Goal: Task Accomplishment & Management: Use online tool/utility

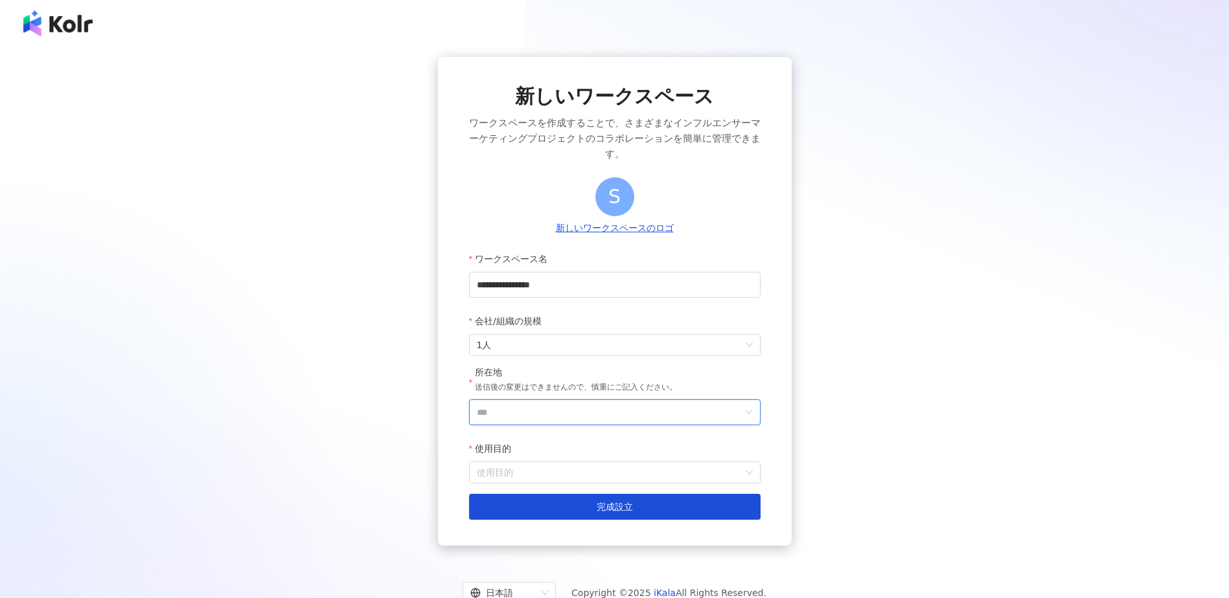
click at [543, 416] on input "***" at bounding box center [610, 412] width 266 height 25
click at [661, 288] on div "日本" at bounding box center [689, 276] width 124 height 23
click at [609, 468] on input "使用目的" at bounding box center [615, 472] width 276 height 21
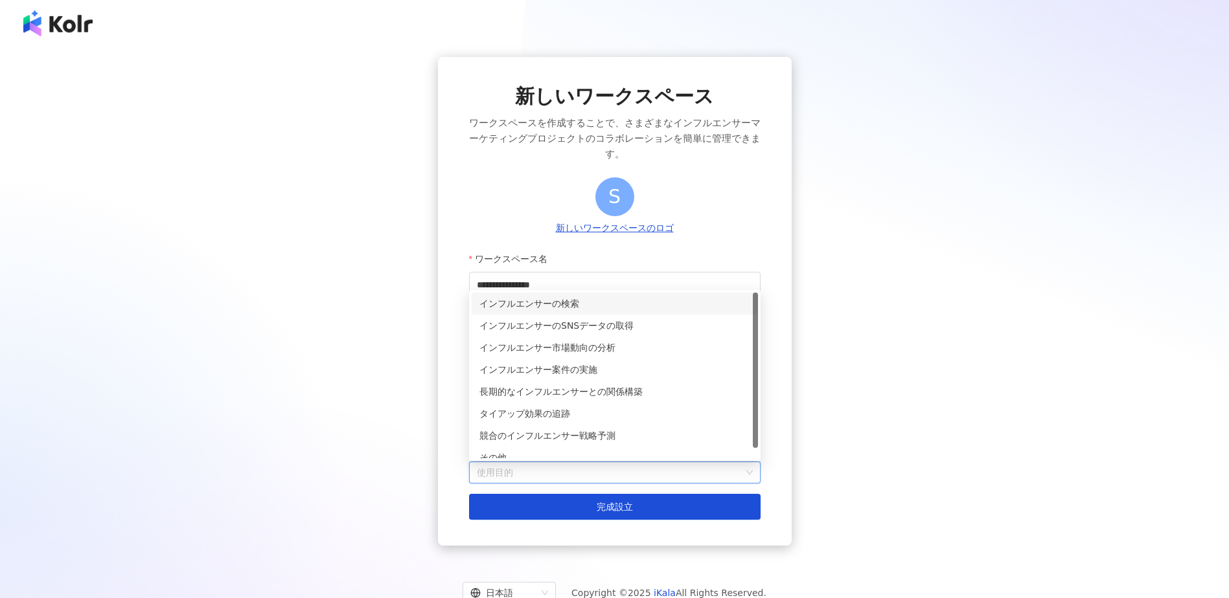
click at [608, 310] on div "インフルエンサーの検索" at bounding box center [614, 304] width 271 height 14
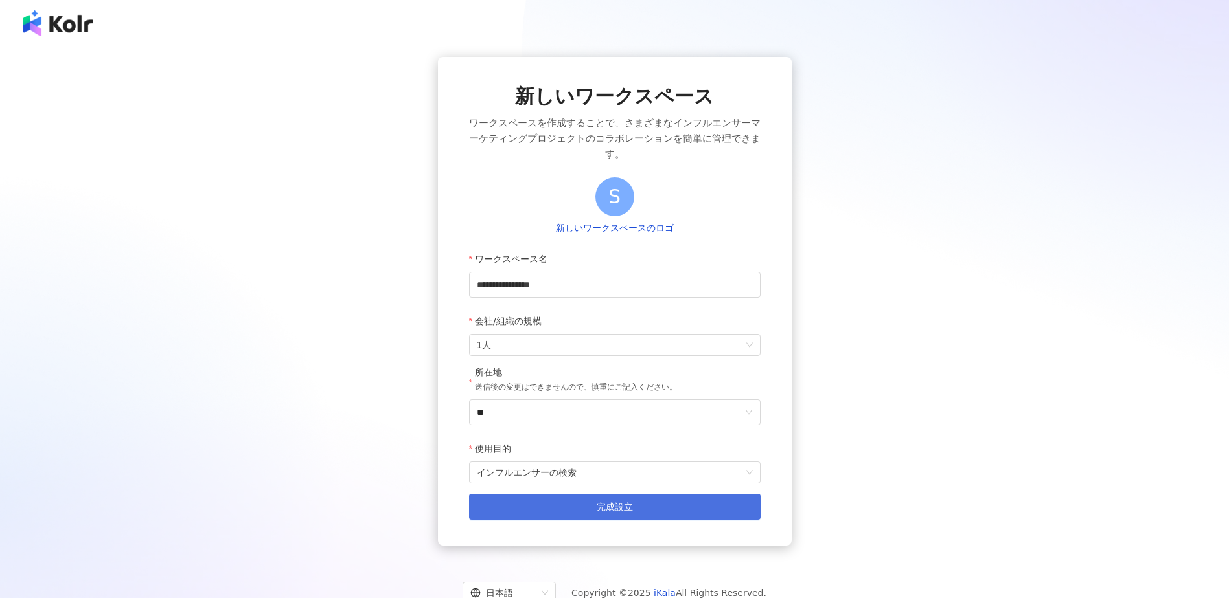
click at [642, 505] on button "完成設立" at bounding box center [614, 507] width 291 height 26
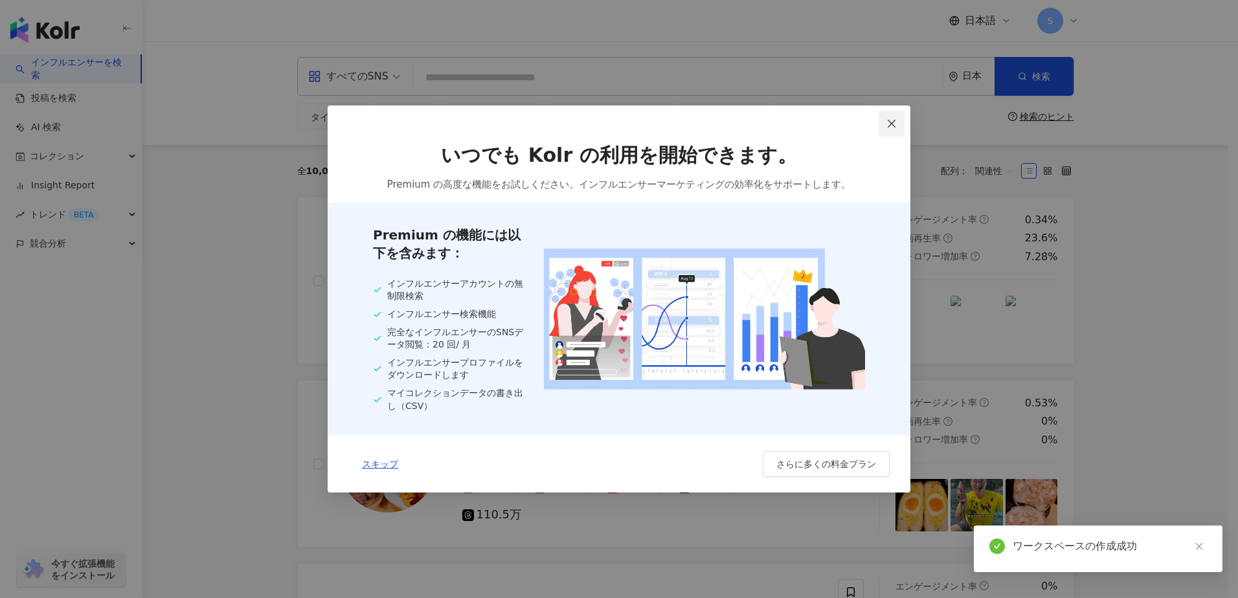
click at [900, 123] on span "Close" at bounding box center [892, 124] width 26 height 10
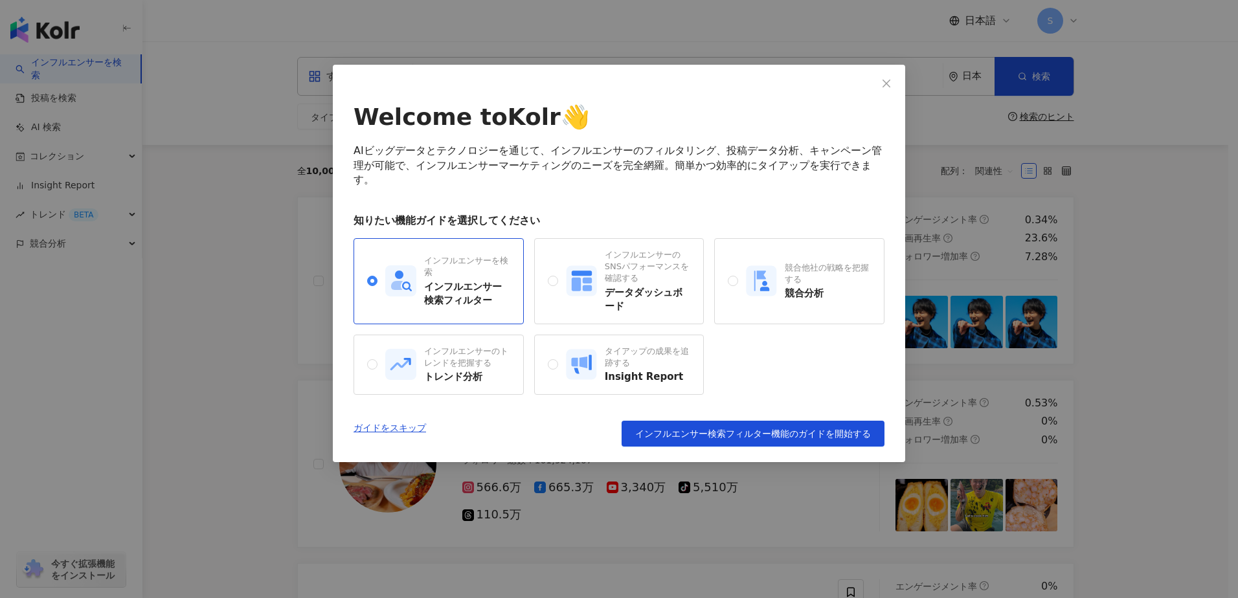
click at [891, 119] on div "Welcome to Kolr 👋 AIビッグデータとテクノロジーを通じて、インフルエンサーのフィルタリング、投稿データ分析、キャンペーン管理が可能で、インフ…" at bounding box center [619, 264] width 573 height 398
click at [877, 84] on span "Close" at bounding box center [887, 83] width 26 height 10
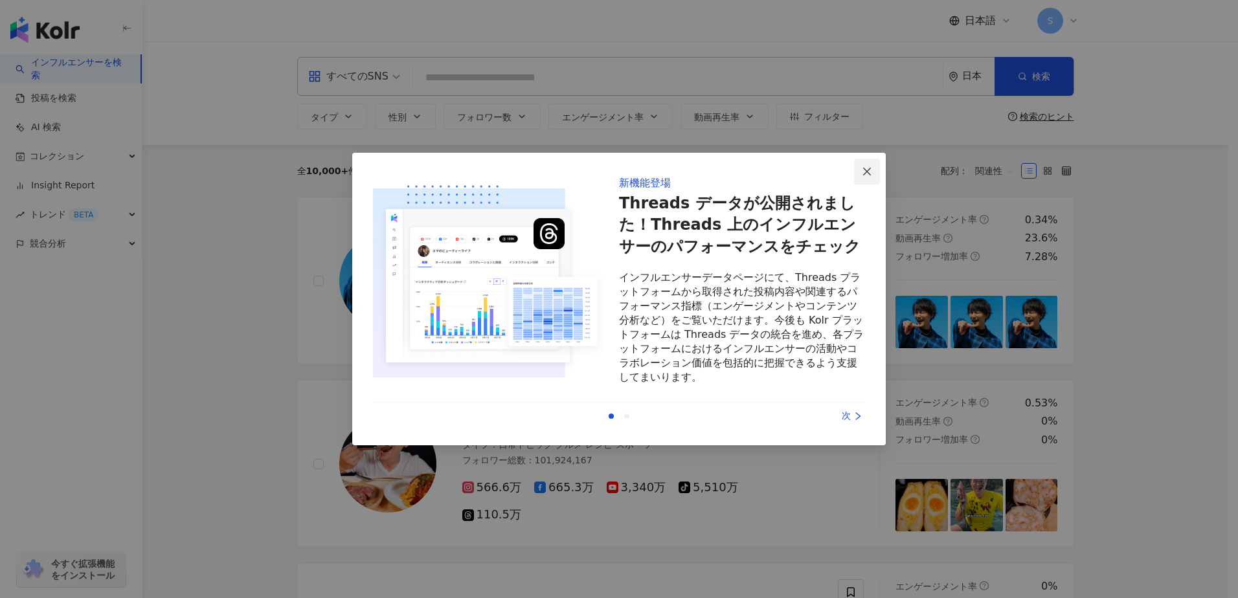
click at [859, 175] on span "Close" at bounding box center [867, 171] width 26 height 10
